Goal: Navigation & Orientation: Understand site structure

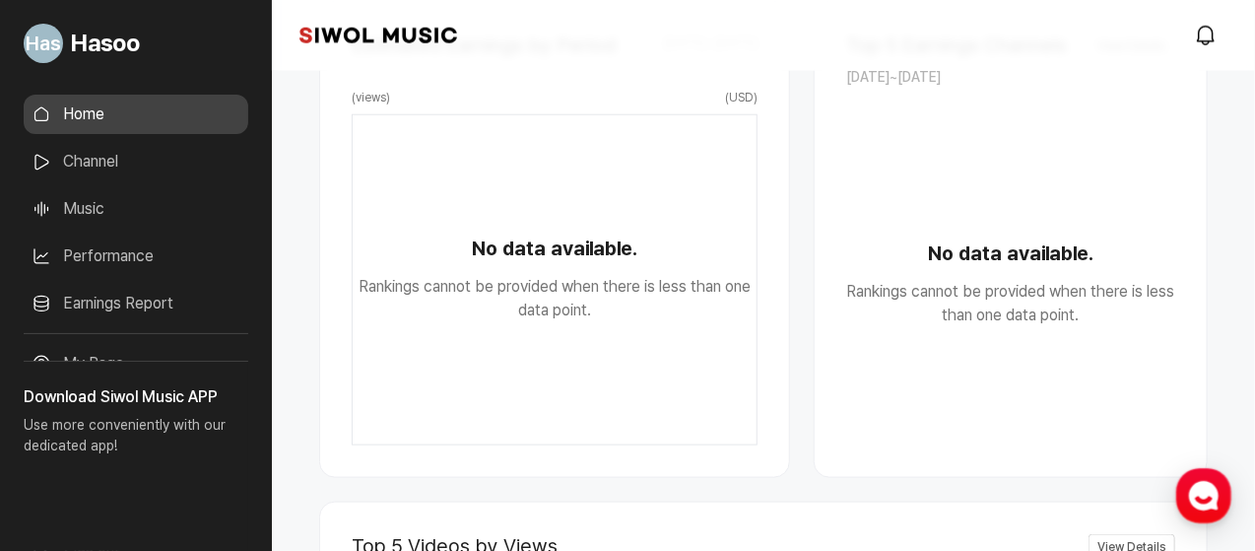
scroll to position [525, 0]
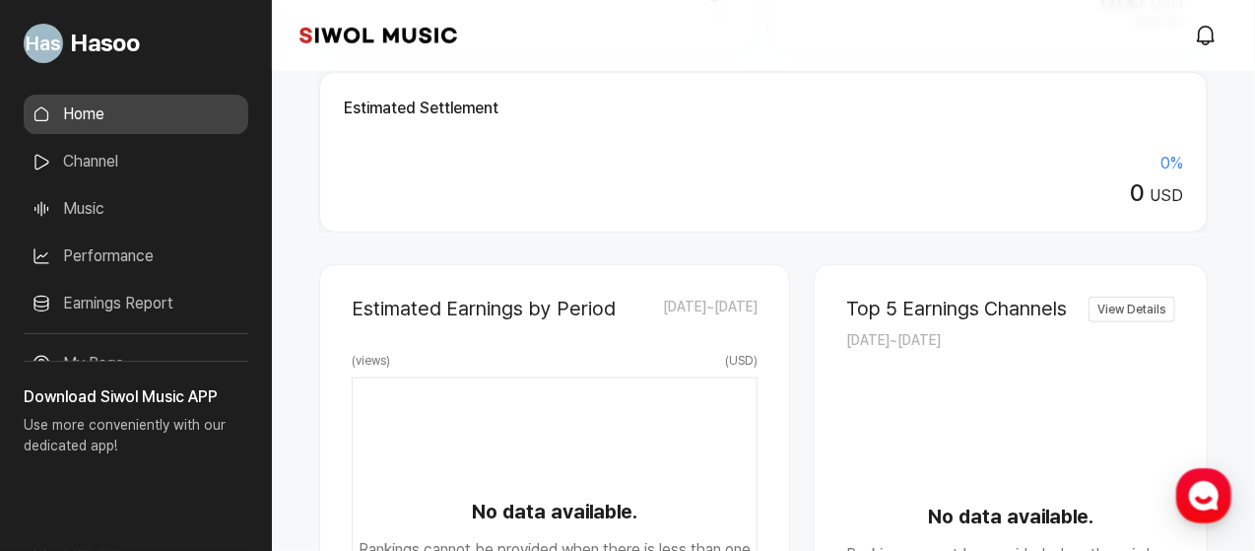
click at [134, 176] on link "Channel" at bounding box center [136, 161] width 225 height 39
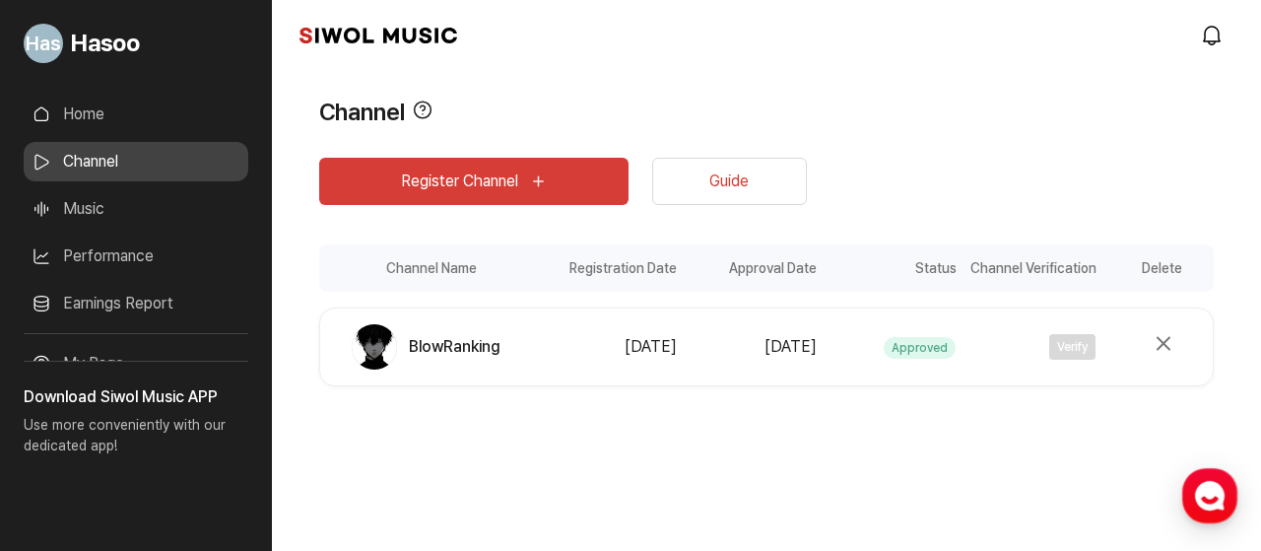
click at [122, 123] on link "Home" at bounding box center [136, 114] width 225 height 39
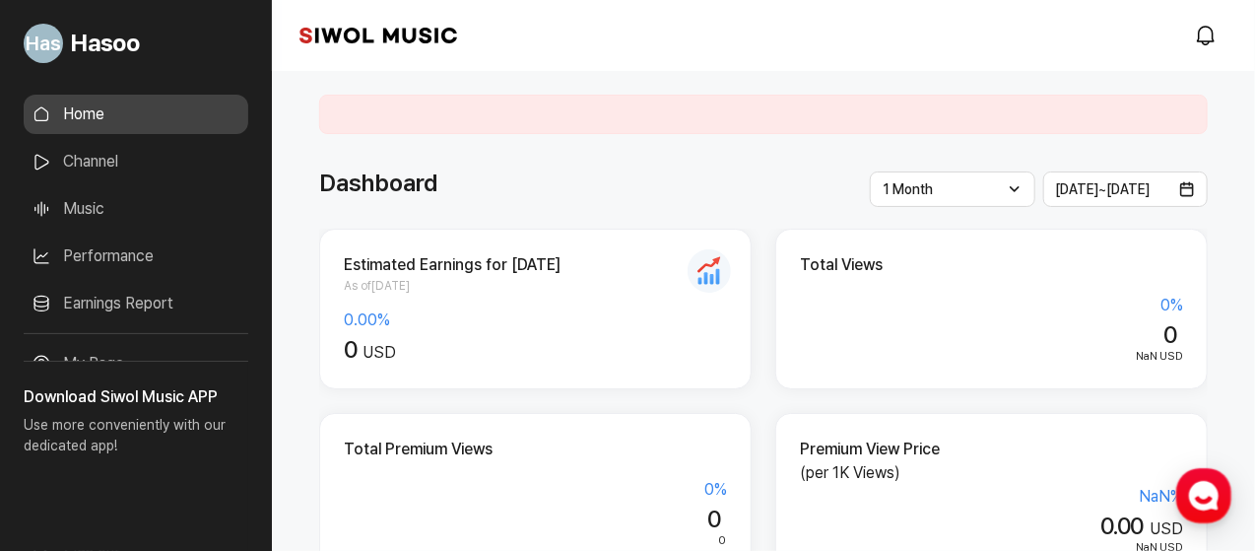
click at [143, 252] on link "Performance" at bounding box center [136, 255] width 225 height 39
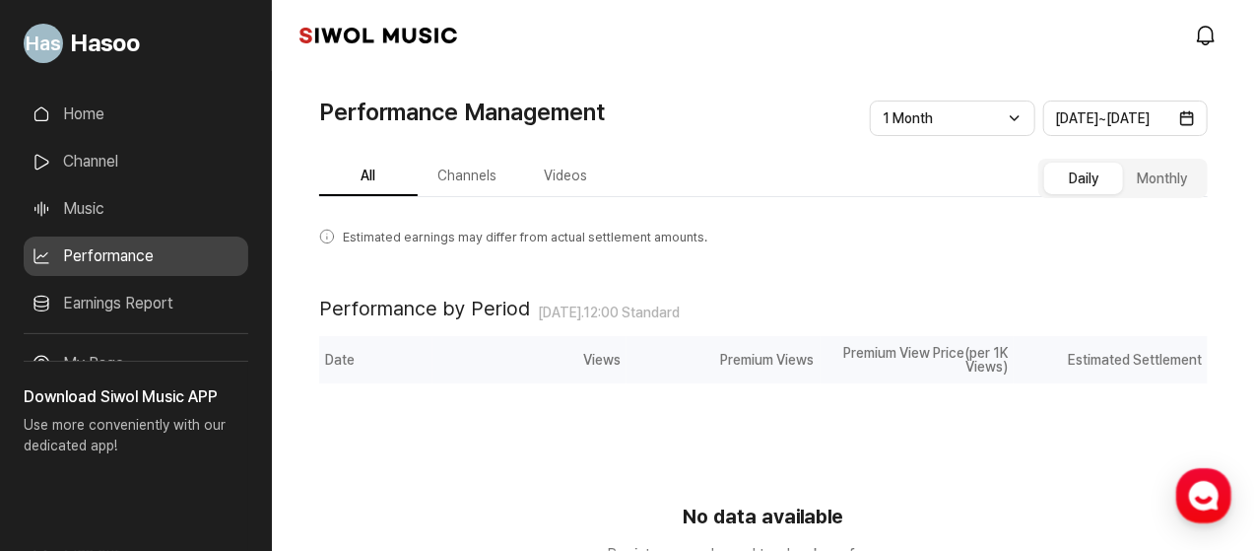
click at [119, 120] on link "Home" at bounding box center [136, 114] width 225 height 39
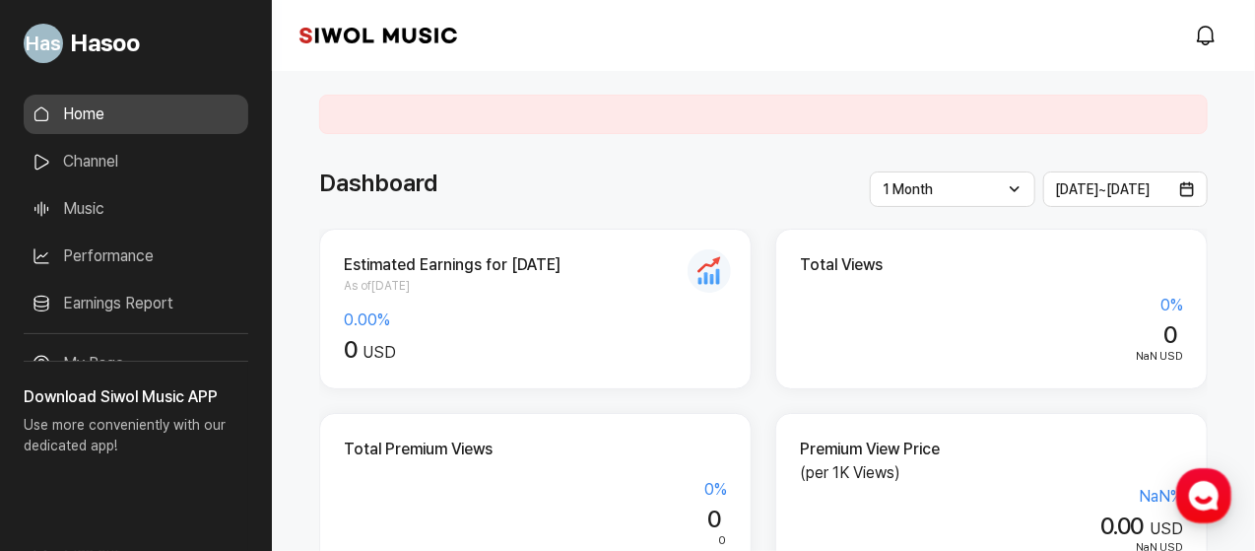
click at [932, 184] on span "1 Month" at bounding box center [907, 189] width 50 height 16
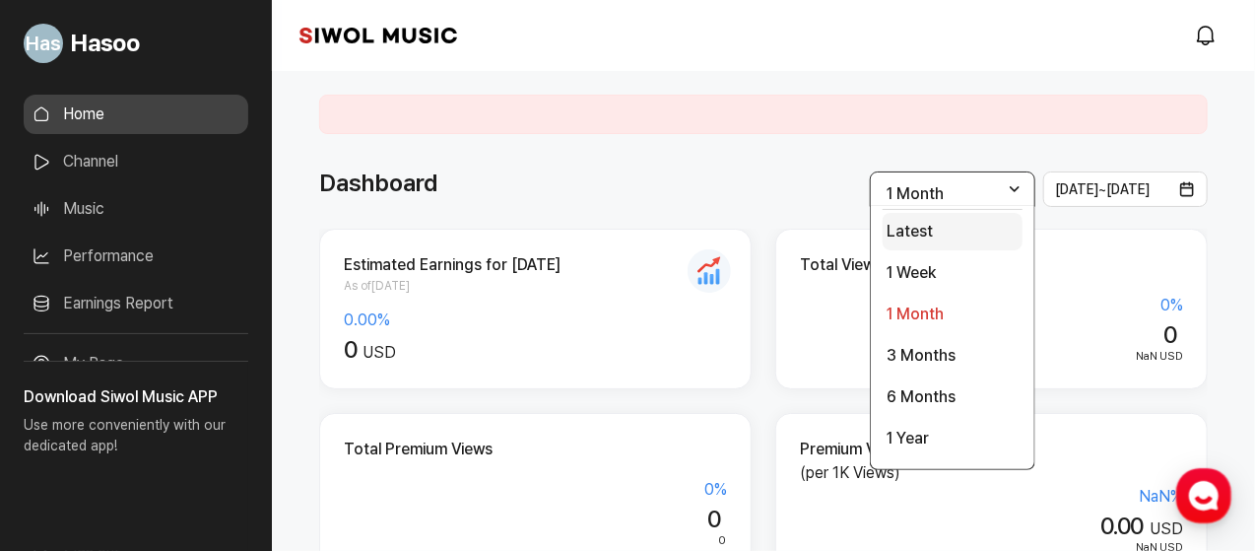
click at [898, 228] on li "Latest" at bounding box center [952, 231] width 140 height 37
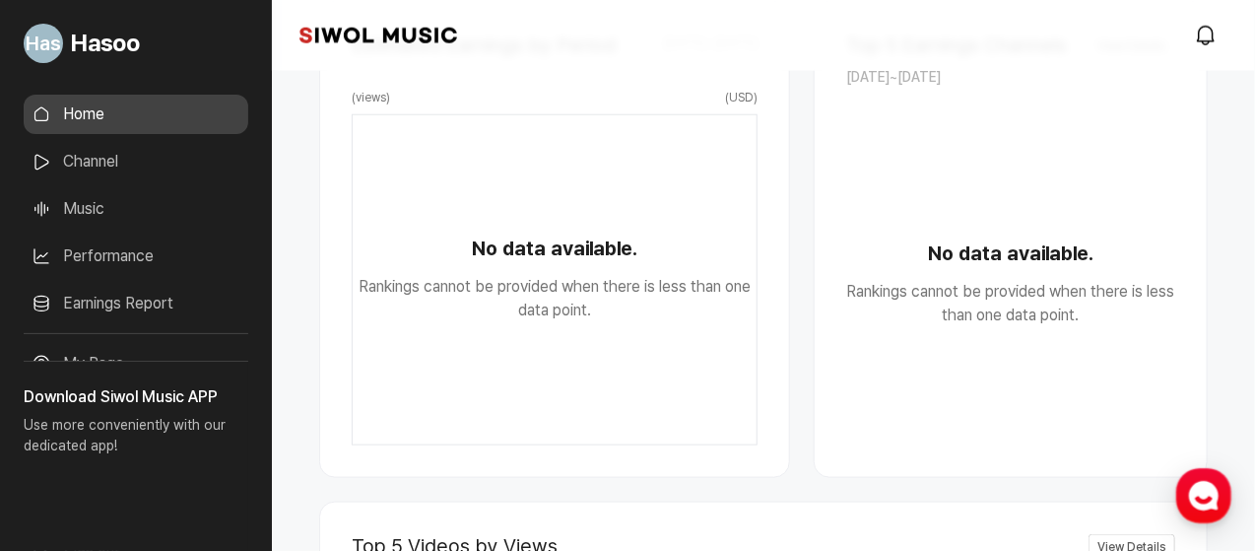
scroll to position [1313, 0]
